Goal: Information Seeking & Learning: Learn about a topic

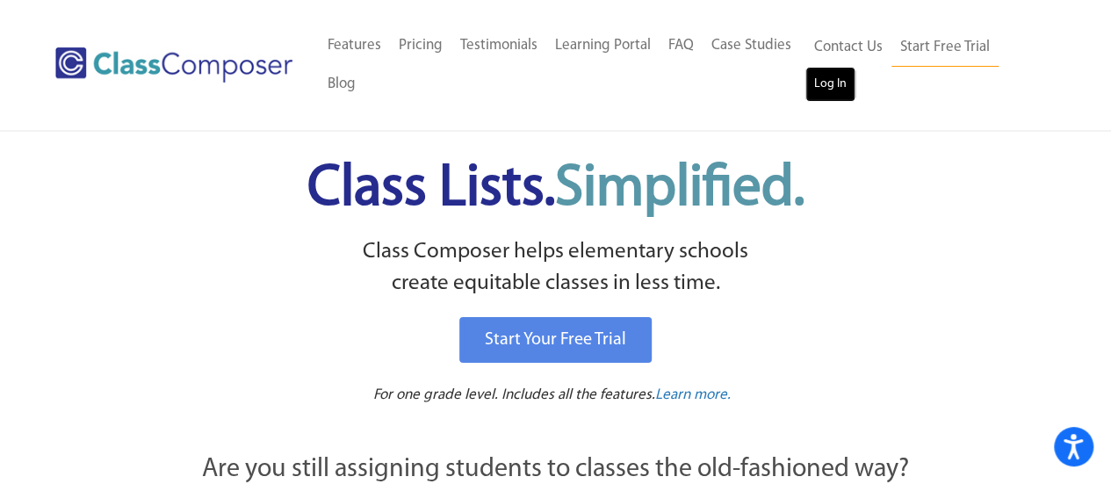
click at [853, 96] on link "Log In" at bounding box center [831, 84] width 50 height 35
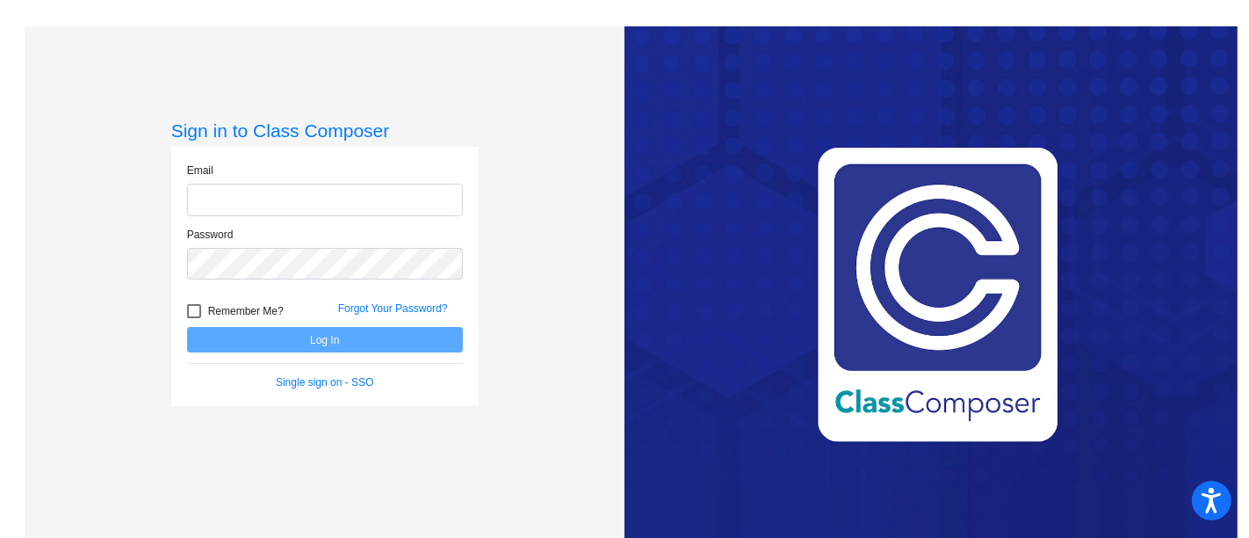
type input "haslunl@crcsd.org"
click at [364, 337] on button "Log In" at bounding box center [325, 339] width 276 height 25
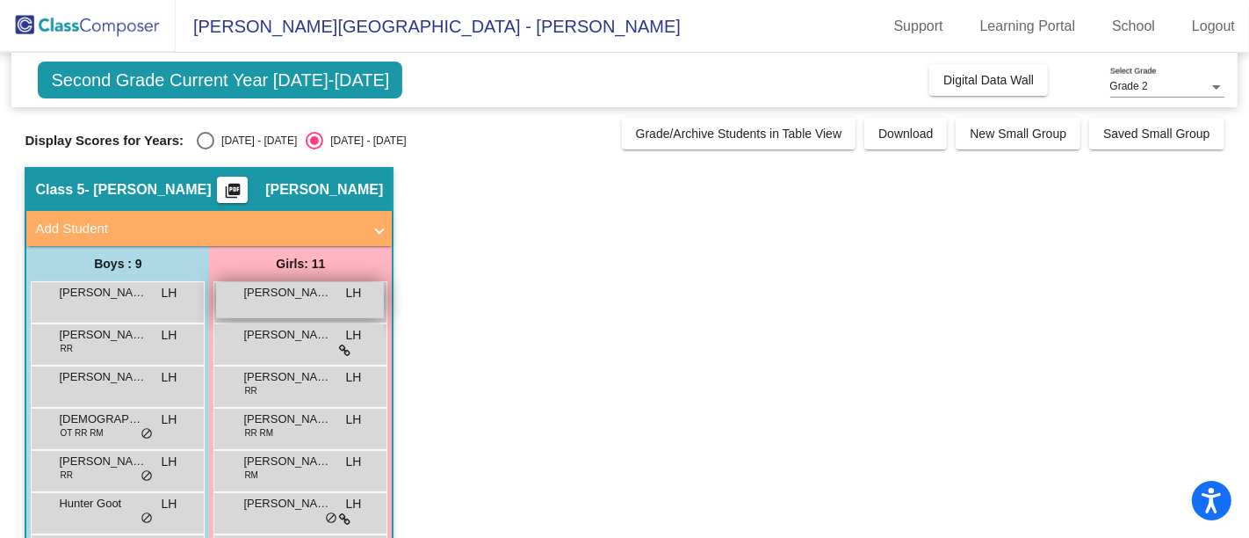
click at [305, 307] on div "Abigail Fosmire LH lock do_not_disturb_alt" at bounding box center [300, 300] width 168 height 36
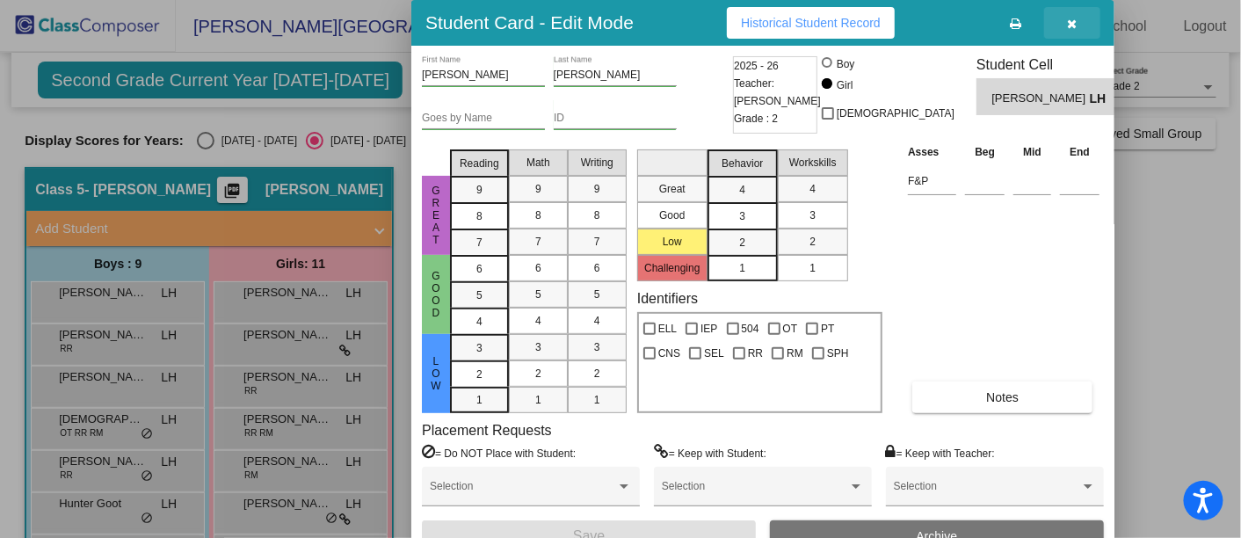
click at [1074, 21] on icon "button" at bounding box center [1072, 24] width 10 height 12
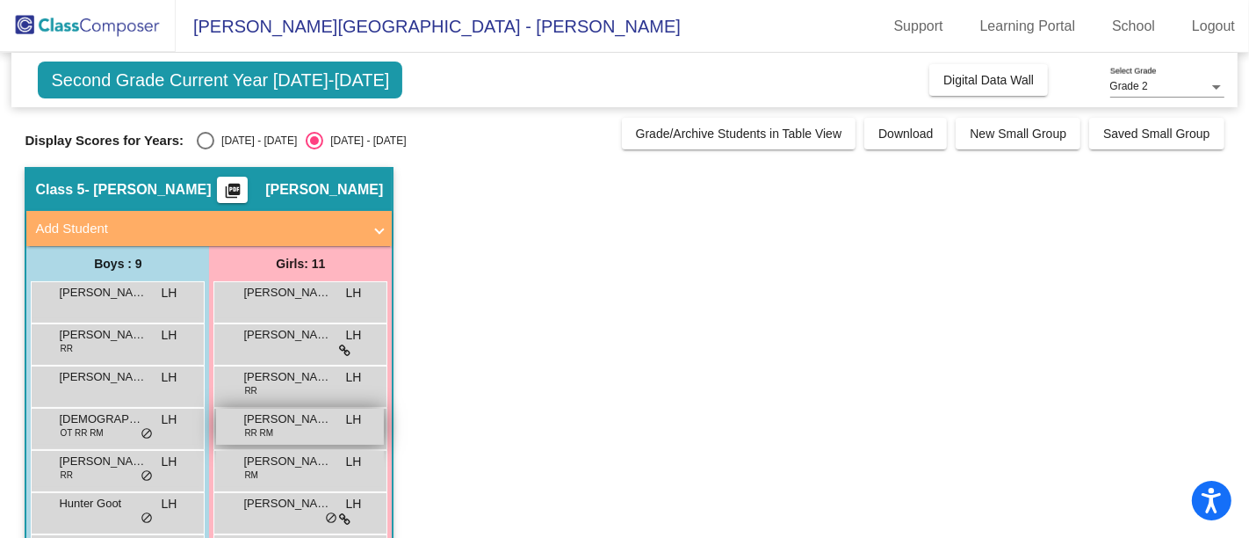
click at [336, 420] on div "Eliza Banewicz RR RM LH lock do_not_disturb_alt" at bounding box center [300, 427] width 168 height 36
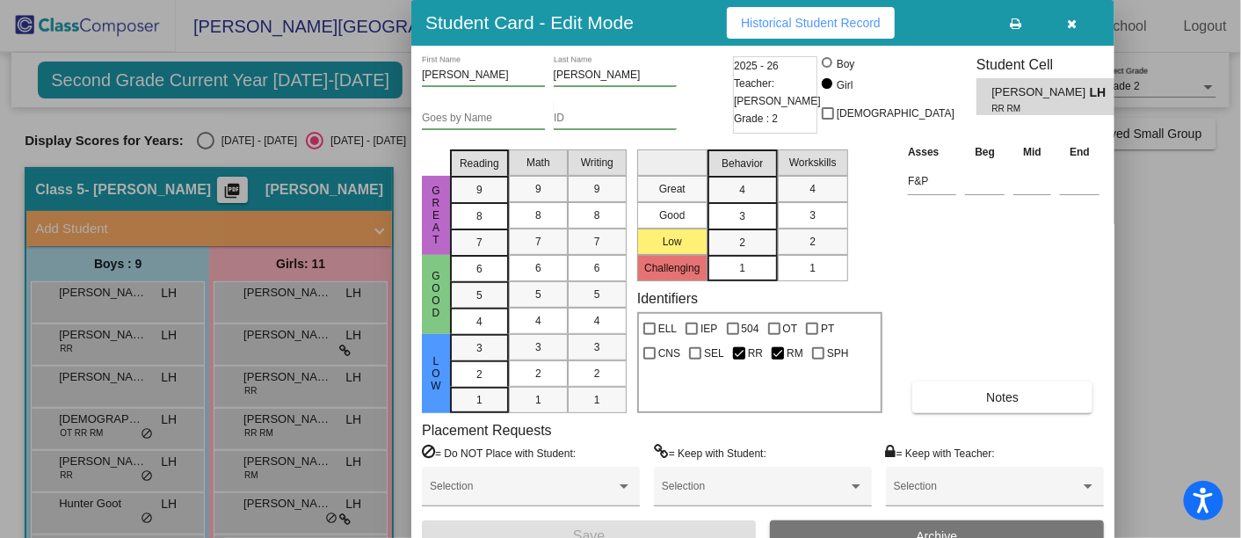
click at [809, 39] on div "Student Card - Edit Mode Historical Student Record" at bounding box center [762, 23] width 703 height 46
click at [816, 29] on button "Historical Student Record" at bounding box center [811, 23] width 168 height 32
click at [1071, 23] on icon "button" at bounding box center [1072, 24] width 10 height 12
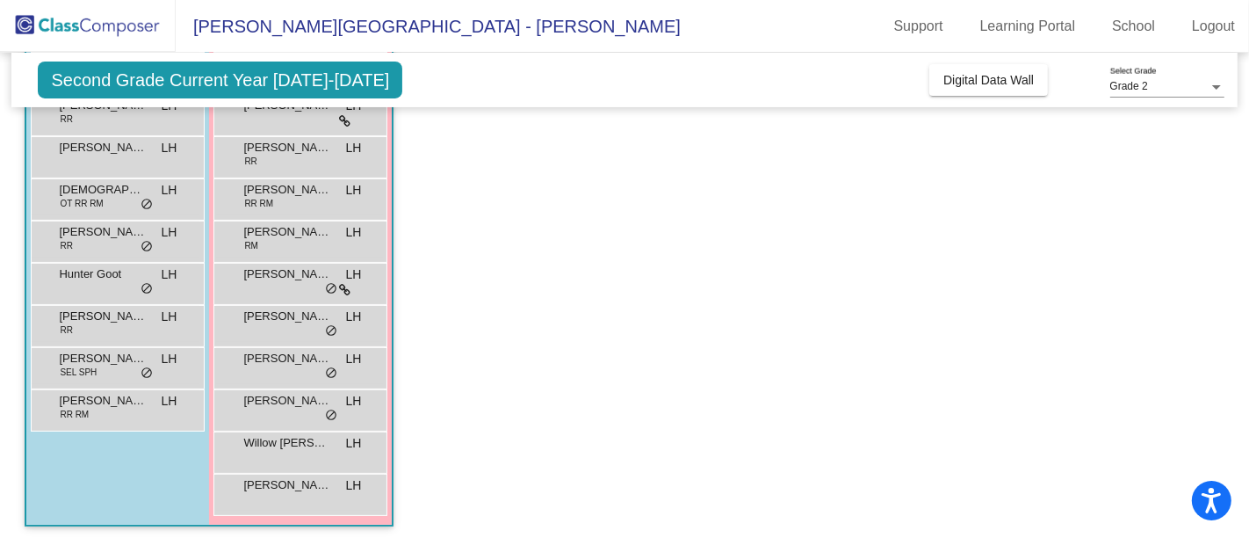
scroll to position [215, 0]
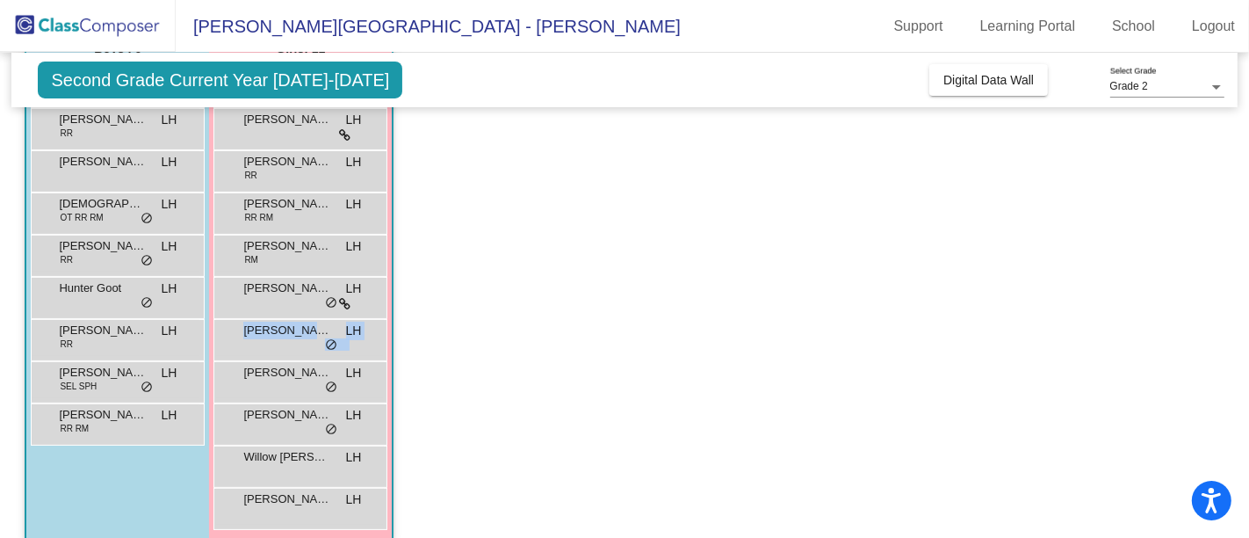
drag, startPoint x: 1237, startPoint y: 365, endPoint x: 1239, endPoint y: 337, distance: 28.2
click at [1239, 337] on mat-sidenav-content "Grade 2 Select Grade Second Grade Current Year 2025-2026 Add, Move, or Retain S…" at bounding box center [624, 295] width 1249 height 485
click at [937, 373] on app-classroom "Class 5 - Lena Haslun picture_as_pdf Lena Haslun Add Student First Name Last Na…" at bounding box center [624, 255] width 1199 height 606
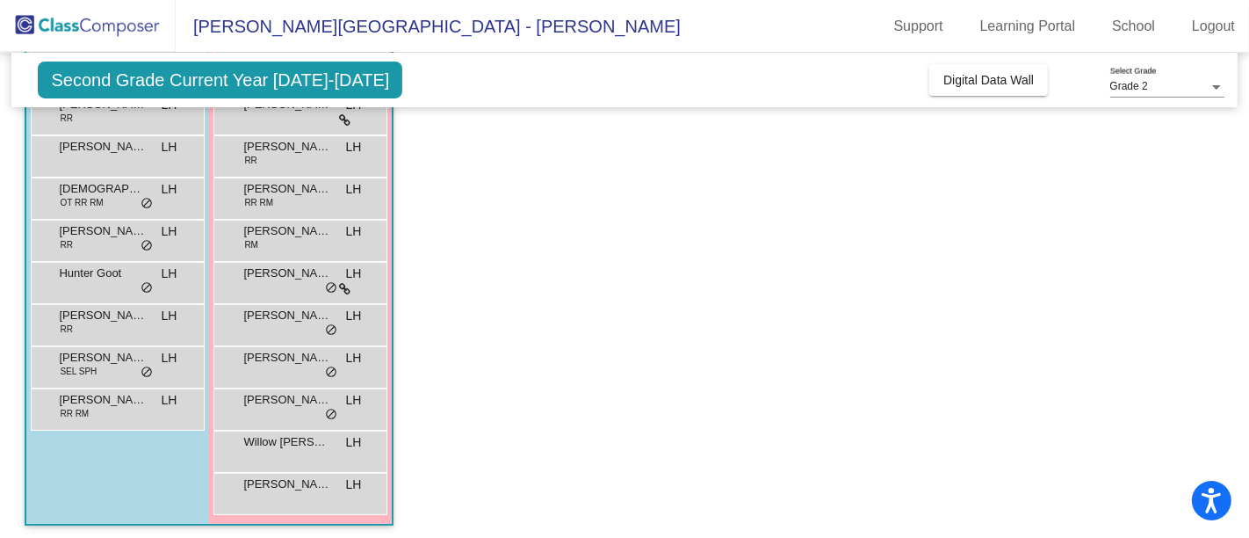
scroll to position [233, 0]
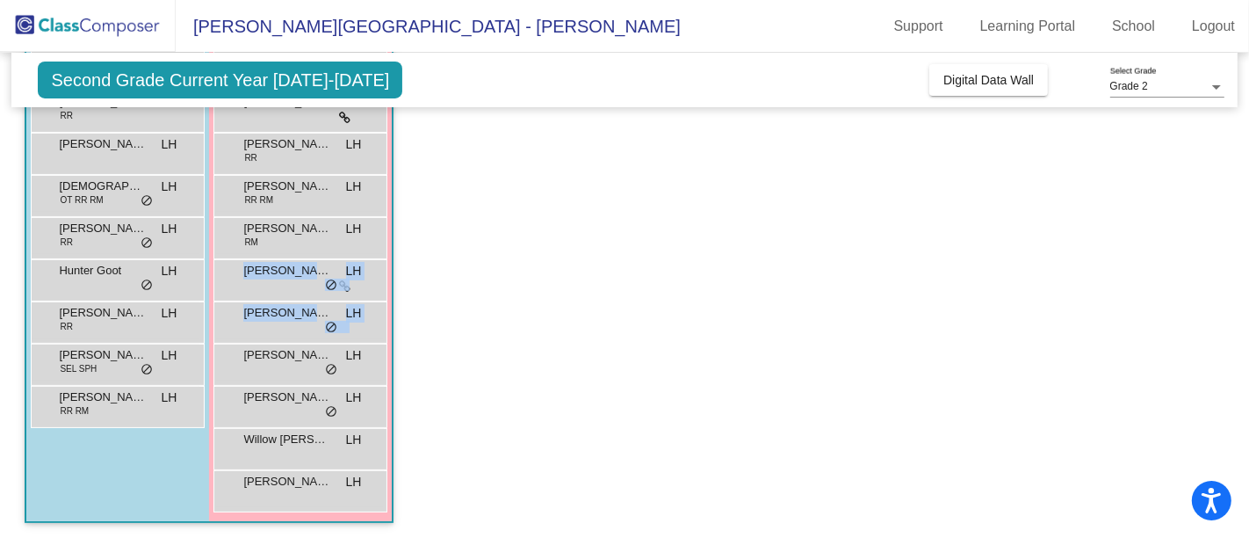
drag, startPoint x: 1235, startPoint y: 375, endPoint x: 863, endPoint y: 274, distance: 386.0
click at [863, 274] on mat-sidenav-content "Grade 2 Select Grade Second Grade Current Year 2025-2026 Add, Move, or Retain S…" at bounding box center [624, 295] width 1249 height 485
click at [691, 329] on app-classroom "Class 5 - Lena Haslun picture_as_pdf Lena Haslun Add Student First Name Last Na…" at bounding box center [624, 237] width 1199 height 606
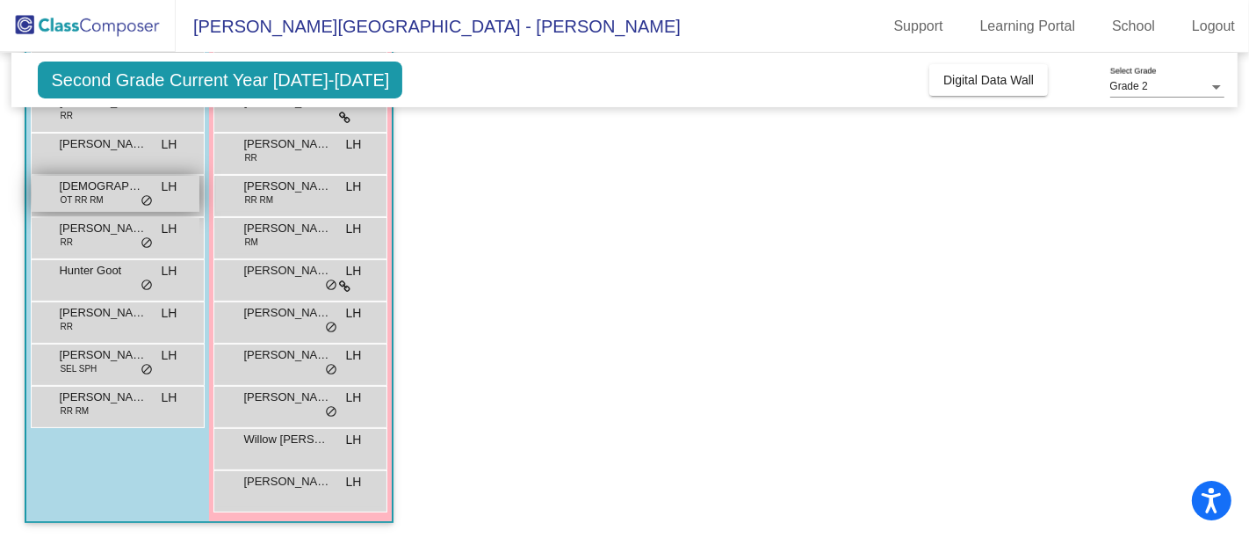
click at [119, 197] on div "Christian Bower OT RR RM LH lock do_not_disturb_alt" at bounding box center [116, 194] width 168 height 36
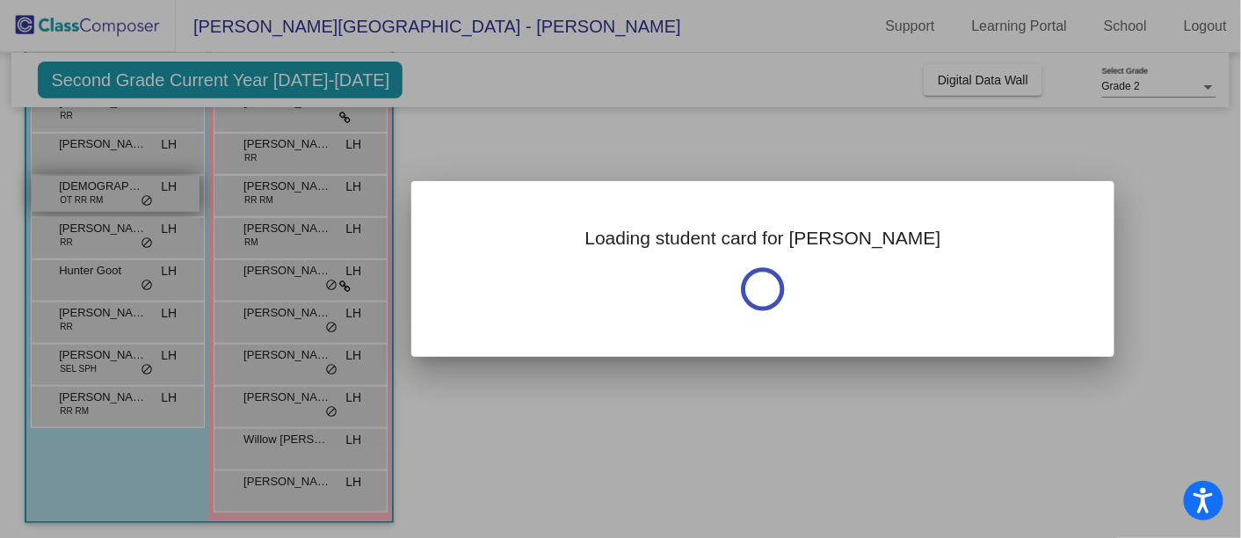
click at [119, 197] on div at bounding box center [620, 269] width 1241 height 538
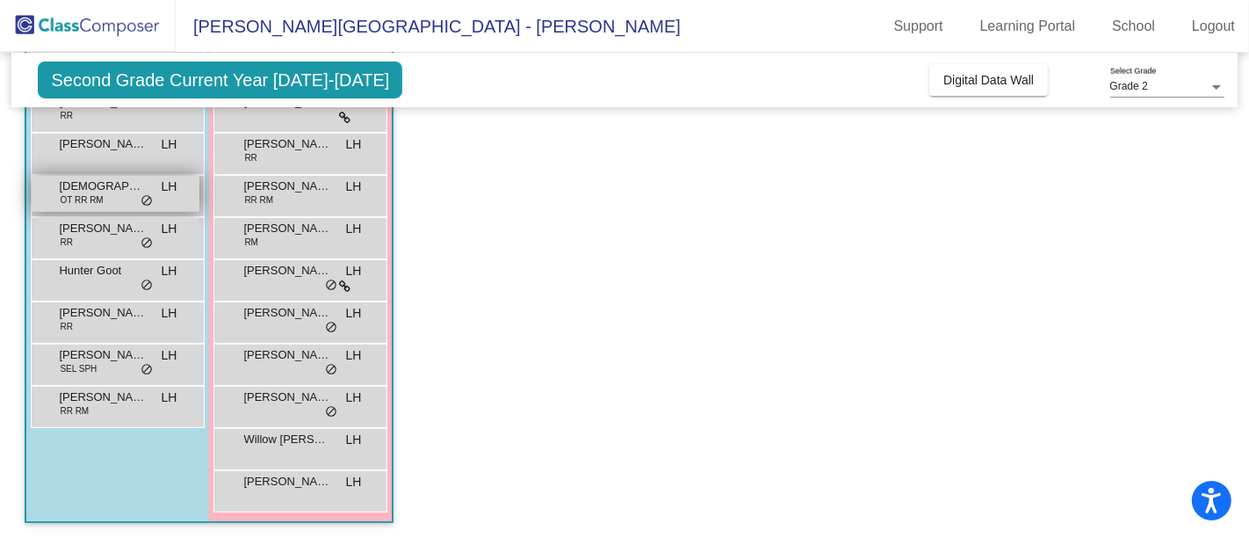
click at [119, 197] on div "Christian Bower OT RR RM LH lock do_not_disturb_alt" at bounding box center [116, 194] width 168 height 36
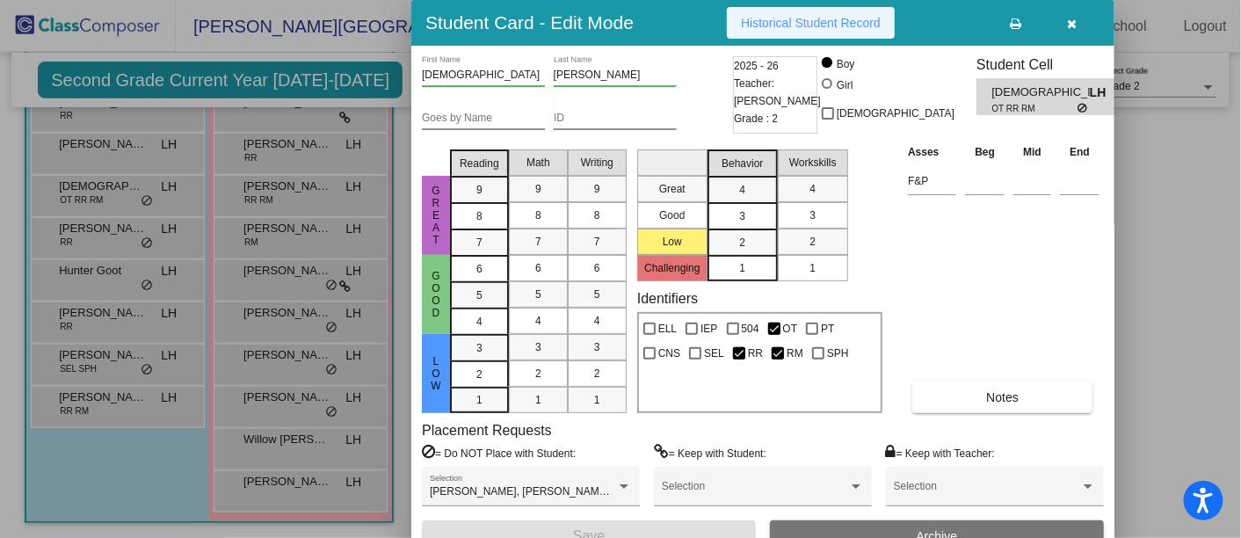
click at [771, 28] on span "Historical Student Record" at bounding box center [811, 23] width 140 height 14
click at [1071, 19] on icon "button" at bounding box center [1072, 24] width 10 height 12
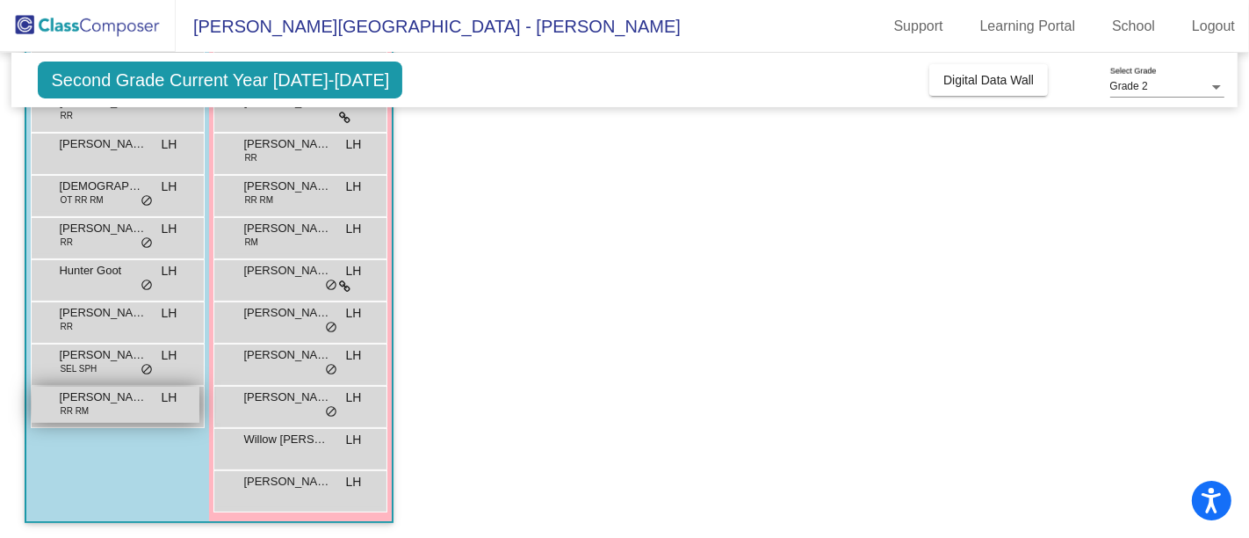
click at [130, 402] on span "Wyatt Johnson" at bounding box center [103, 397] width 88 height 18
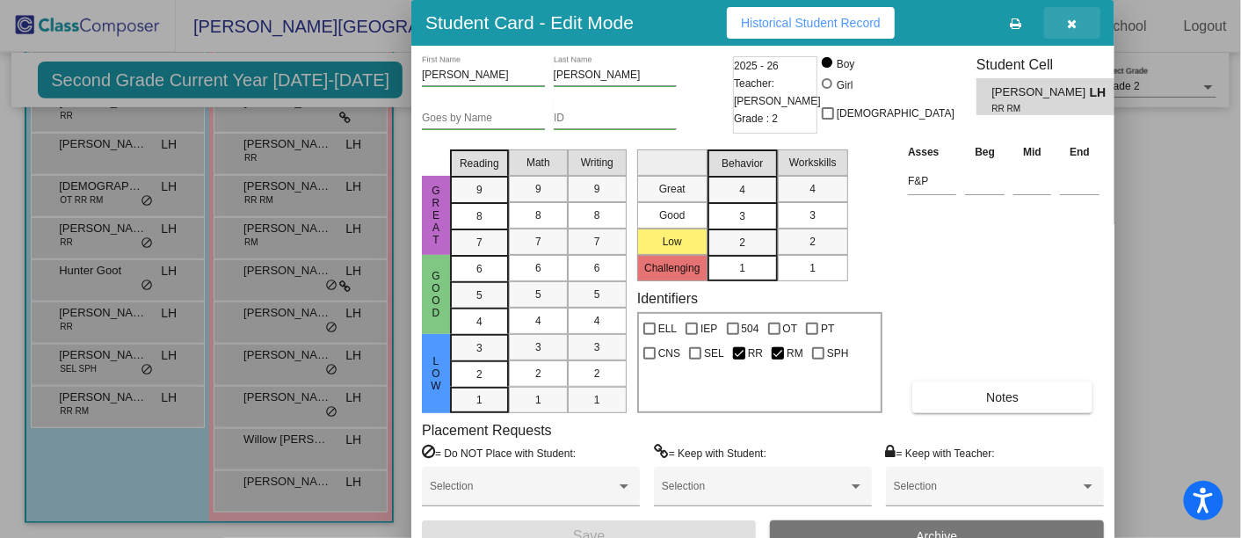
click at [1070, 19] on icon "button" at bounding box center [1072, 24] width 10 height 12
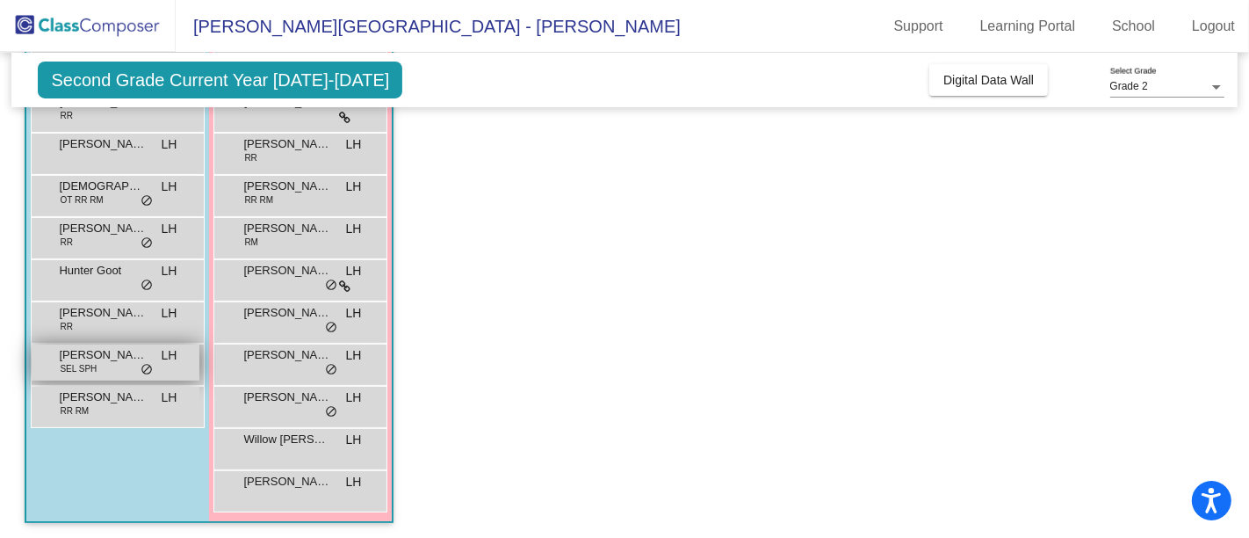
click at [134, 361] on div "Silas Moore SEL SPH LH lock do_not_disturb_alt" at bounding box center [116, 362] width 168 height 36
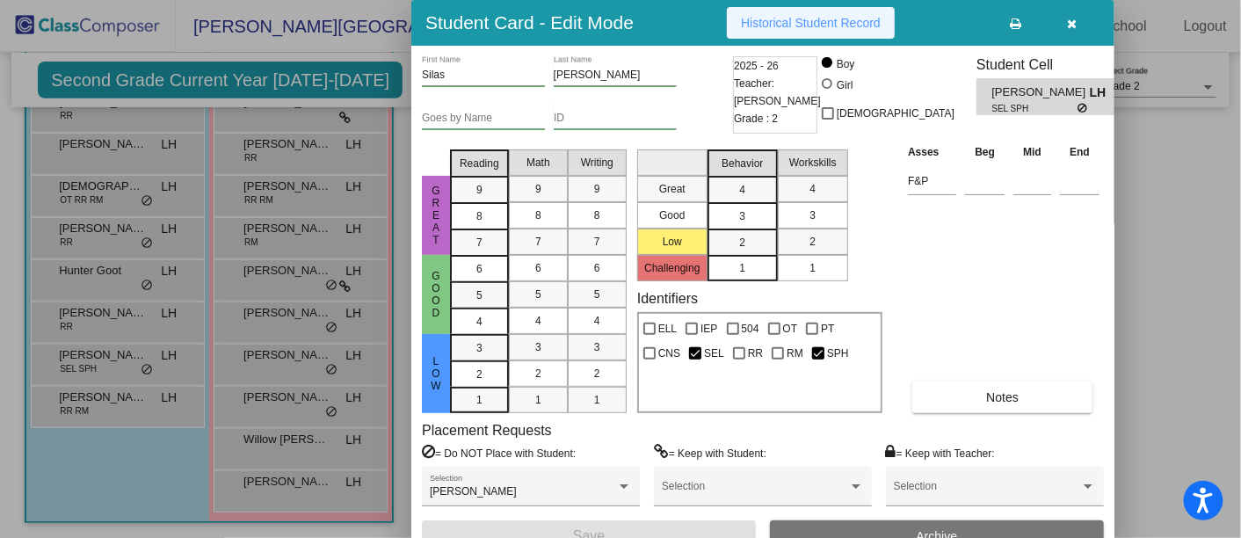
click at [829, 28] on span "Historical Student Record" at bounding box center [811, 23] width 140 height 14
click at [1072, 22] on icon "button" at bounding box center [1072, 24] width 10 height 12
